Goal: Information Seeking & Learning: Learn about a topic

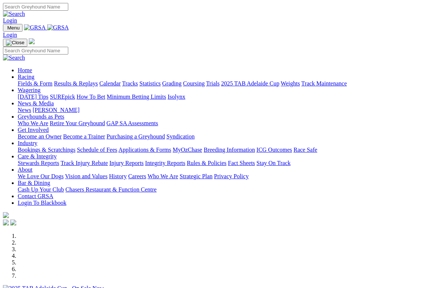
scroll to position [1, 0]
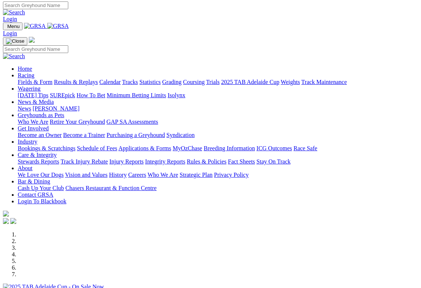
click at [54, 99] on link "News & Media" at bounding box center [36, 102] width 36 height 6
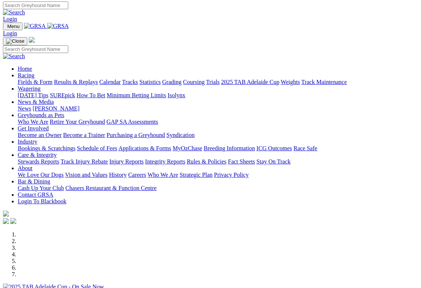
click at [54, 99] on link "News & Media" at bounding box center [36, 102] width 36 height 6
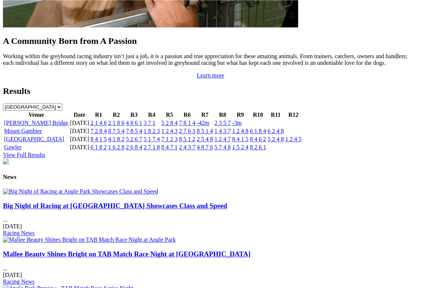
scroll to position [772, 0]
click at [33, 188] on img at bounding box center [80, 191] width 155 height 7
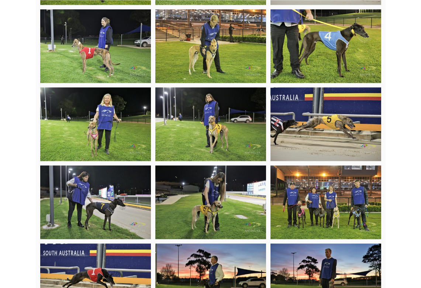
scroll to position [537, 0]
click at [335, 208] on img at bounding box center [325, 203] width 111 height 74
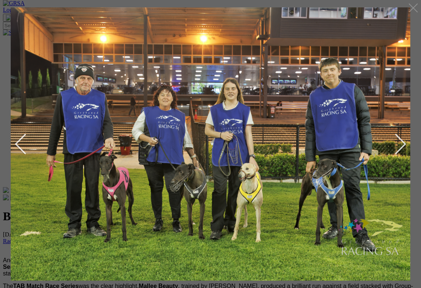
scroll to position [31, 0]
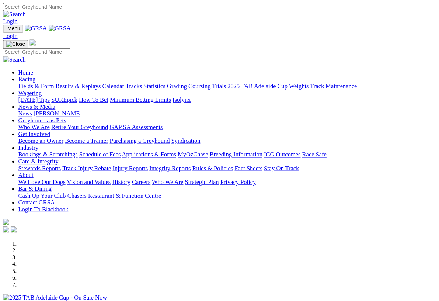
scroll to position [1, 0]
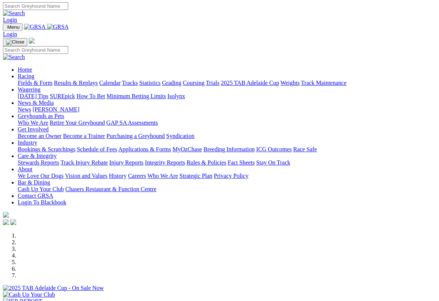
click at [54, 100] on link "News & Media" at bounding box center [36, 103] width 36 height 6
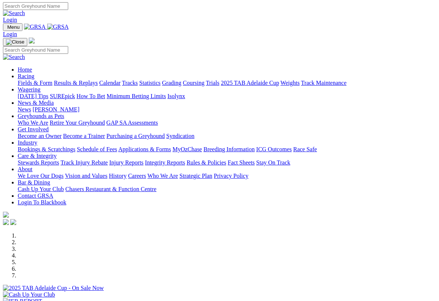
click at [54, 100] on link "News & Media" at bounding box center [36, 103] width 36 height 6
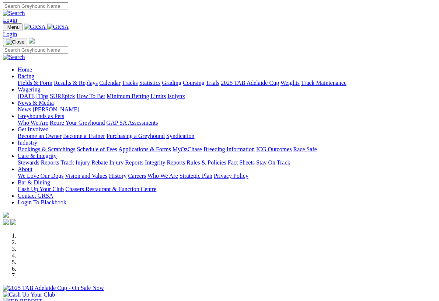
click at [54, 100] on link "News & Media" at bounding box center [36, 103] width 36 height 6
click at [41, 86] on link "Wagering" at bounding box center [29, 89] width 23 height 6
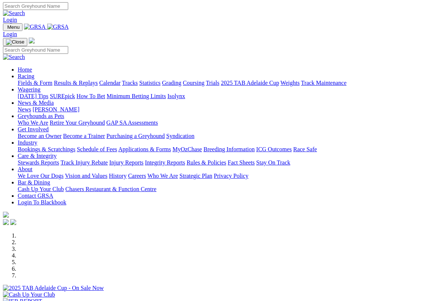
click at [54, 100] on link "News & Media" at bounding box center [36, 103] width 36 height 6
click at [79, 106] on link "[PERSON_NAME]" at bounding box center [55, 109] width 47 height 6
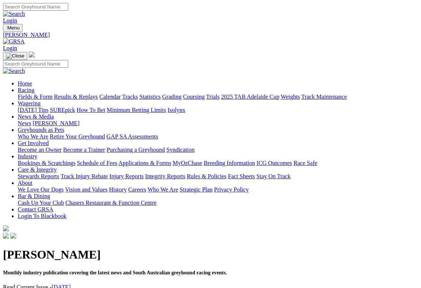
click at [71, 284] on link "September 2025" at bounding box center [61, 287] width 19 height 6
